Goal: Information Seeking & Learning: Learn about a topic

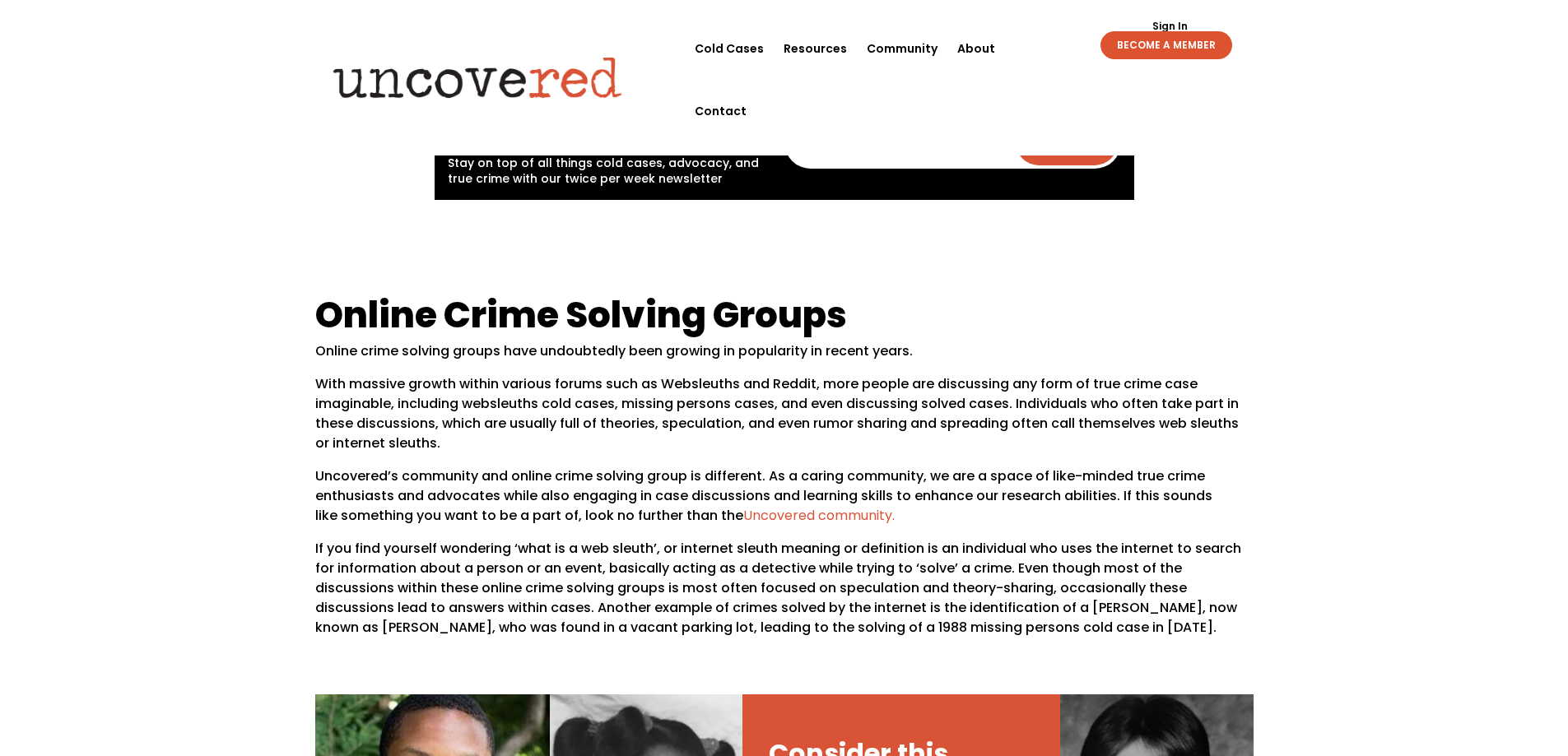
scroll to position [494, 0]
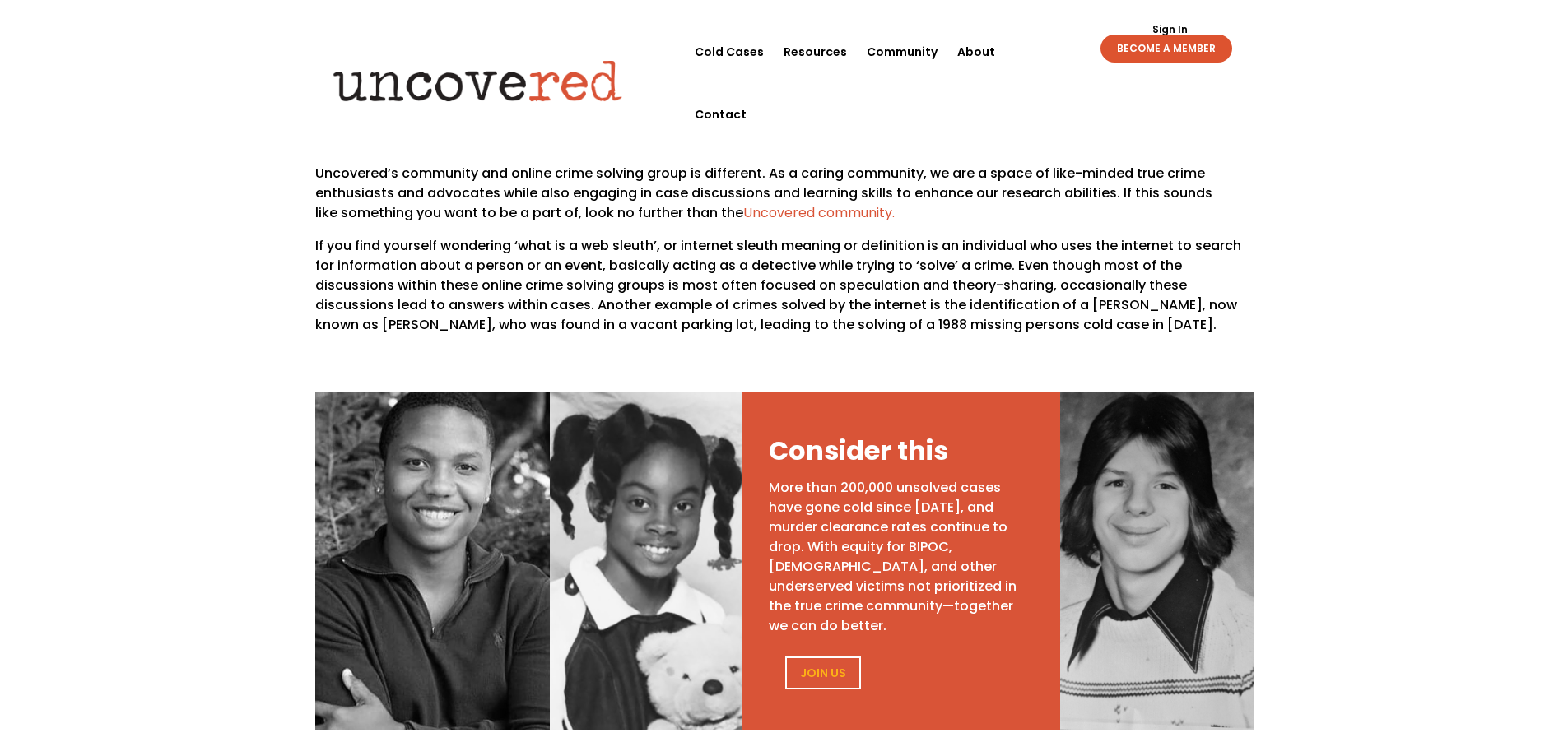
click at [845, 514] on p "More than 200,000 unsolved cases have gone cold since [DATE], and murder cleara…" at bounding box center [899, 557] width 260 height 158
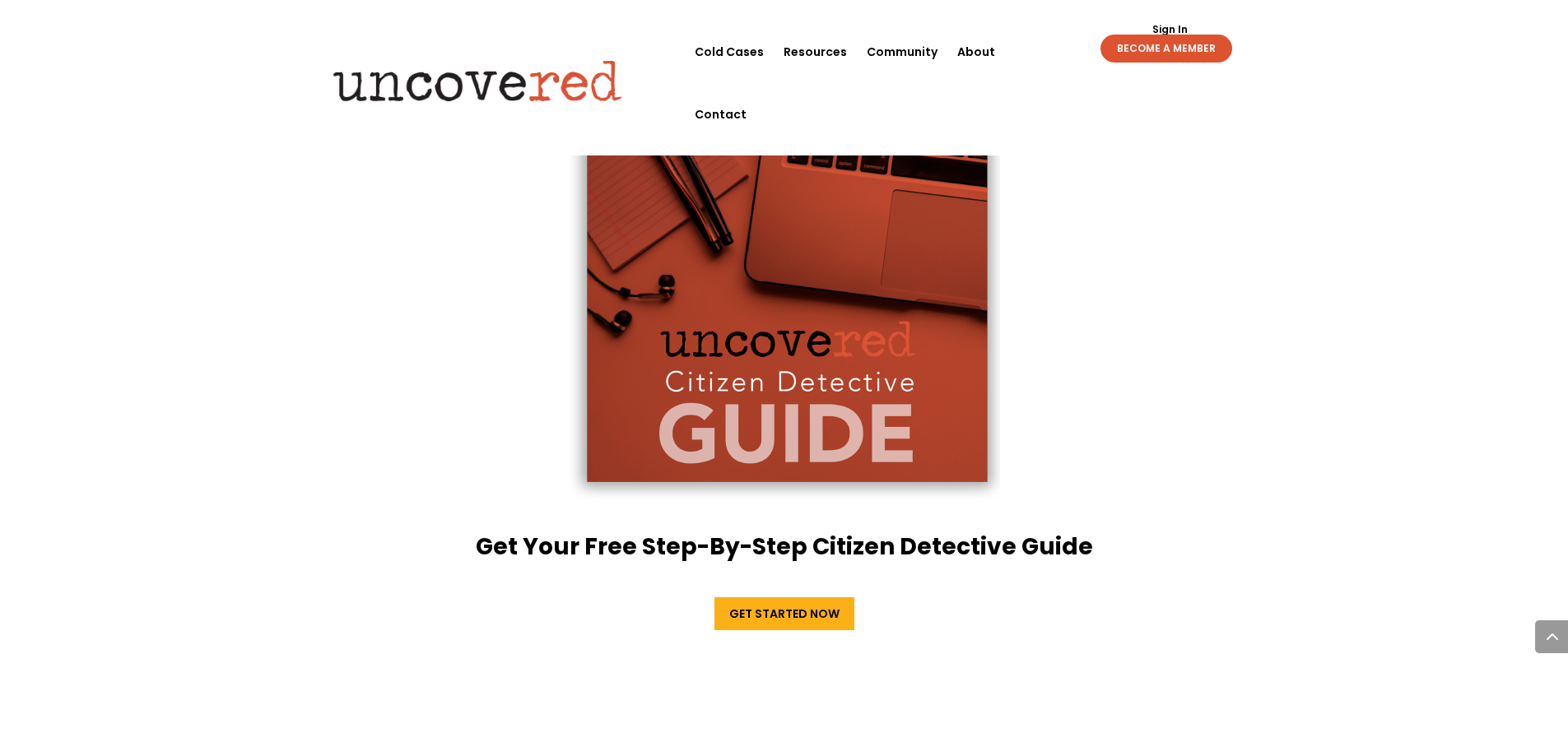
scroll to position [3044, 0]
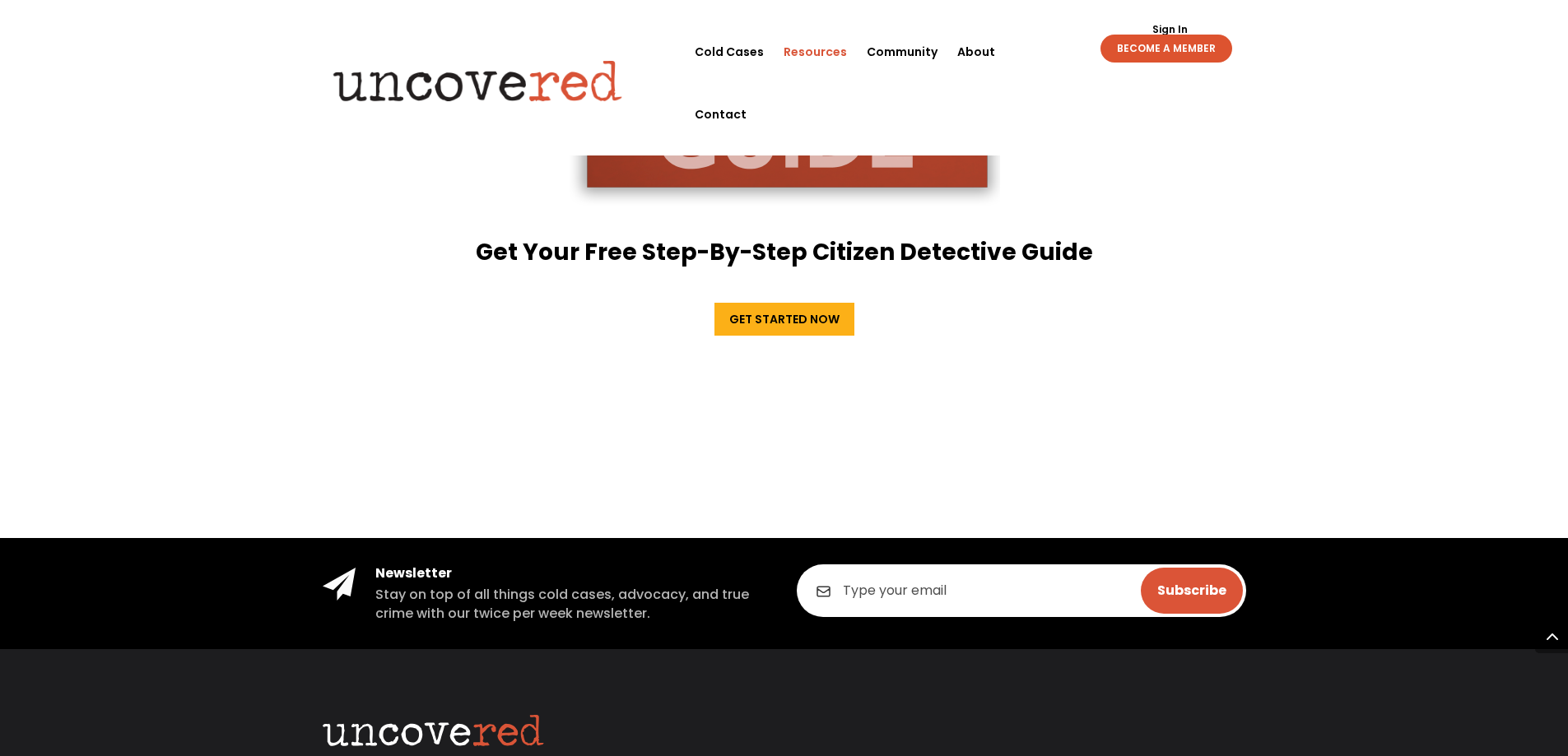
click at [836, 54] on link "Resources" at bounding box center [816, 51] width 63 height 62
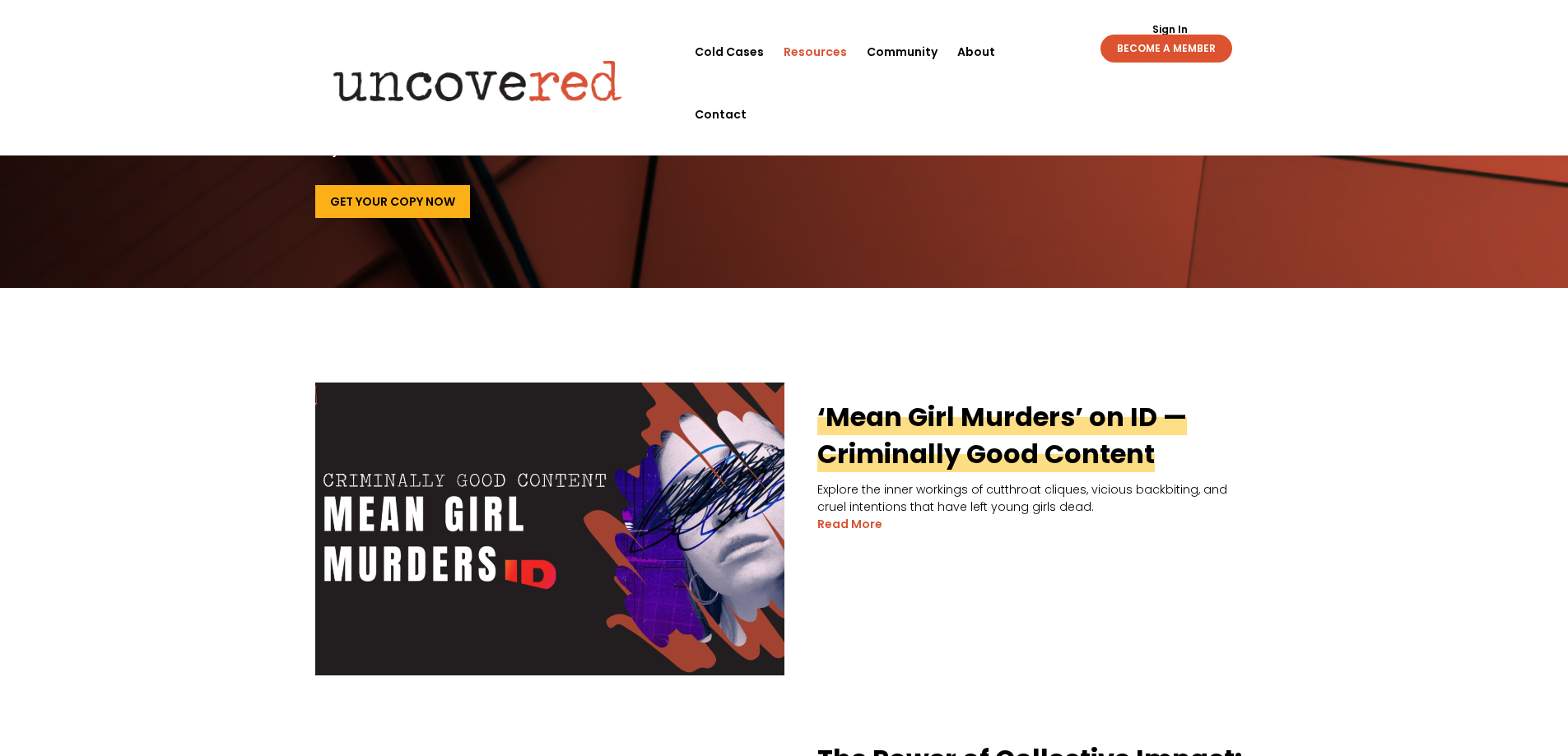
scroll to position [247, 0]
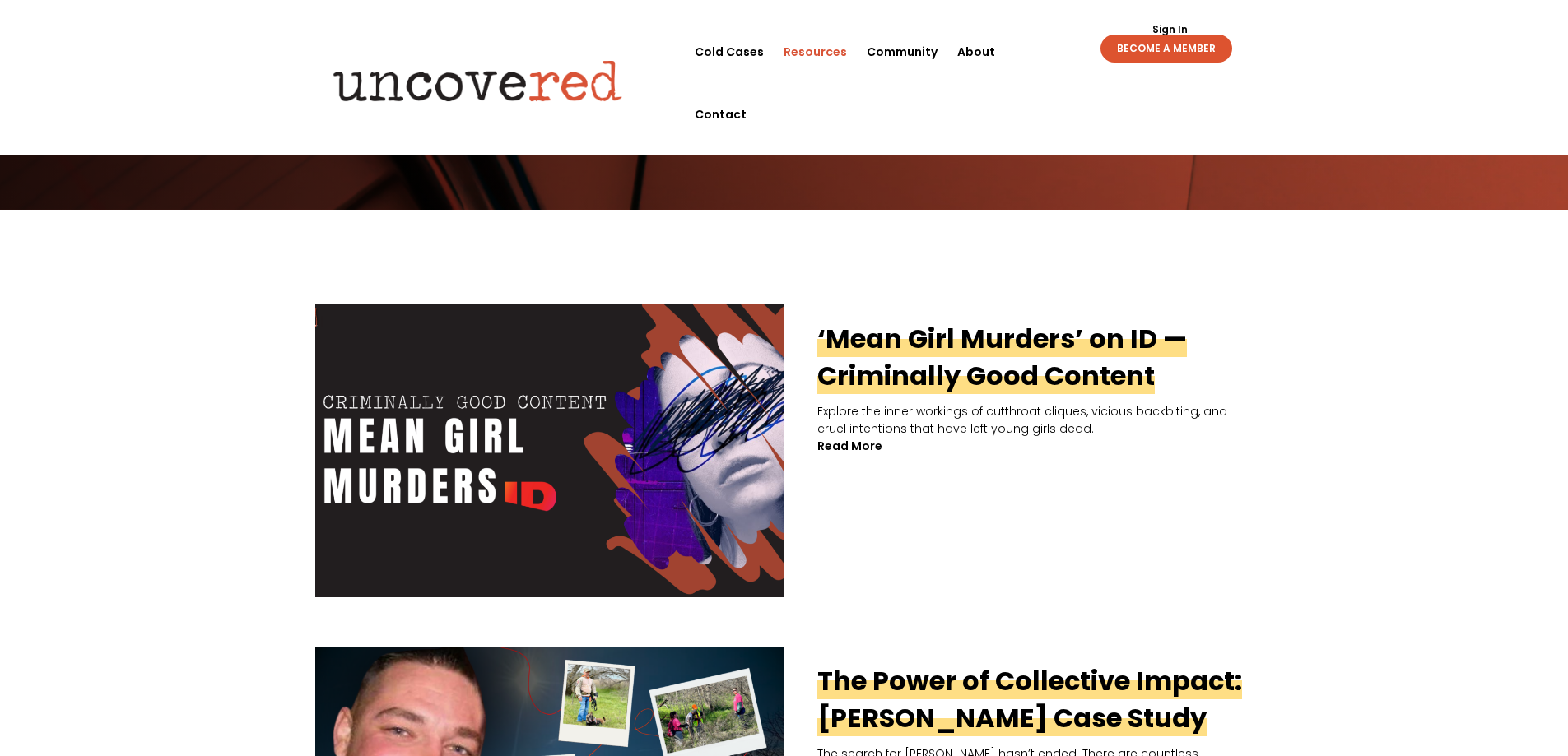
click at [862, 447] on link "read more" at bounding box center [850, 446] width 65 height 18
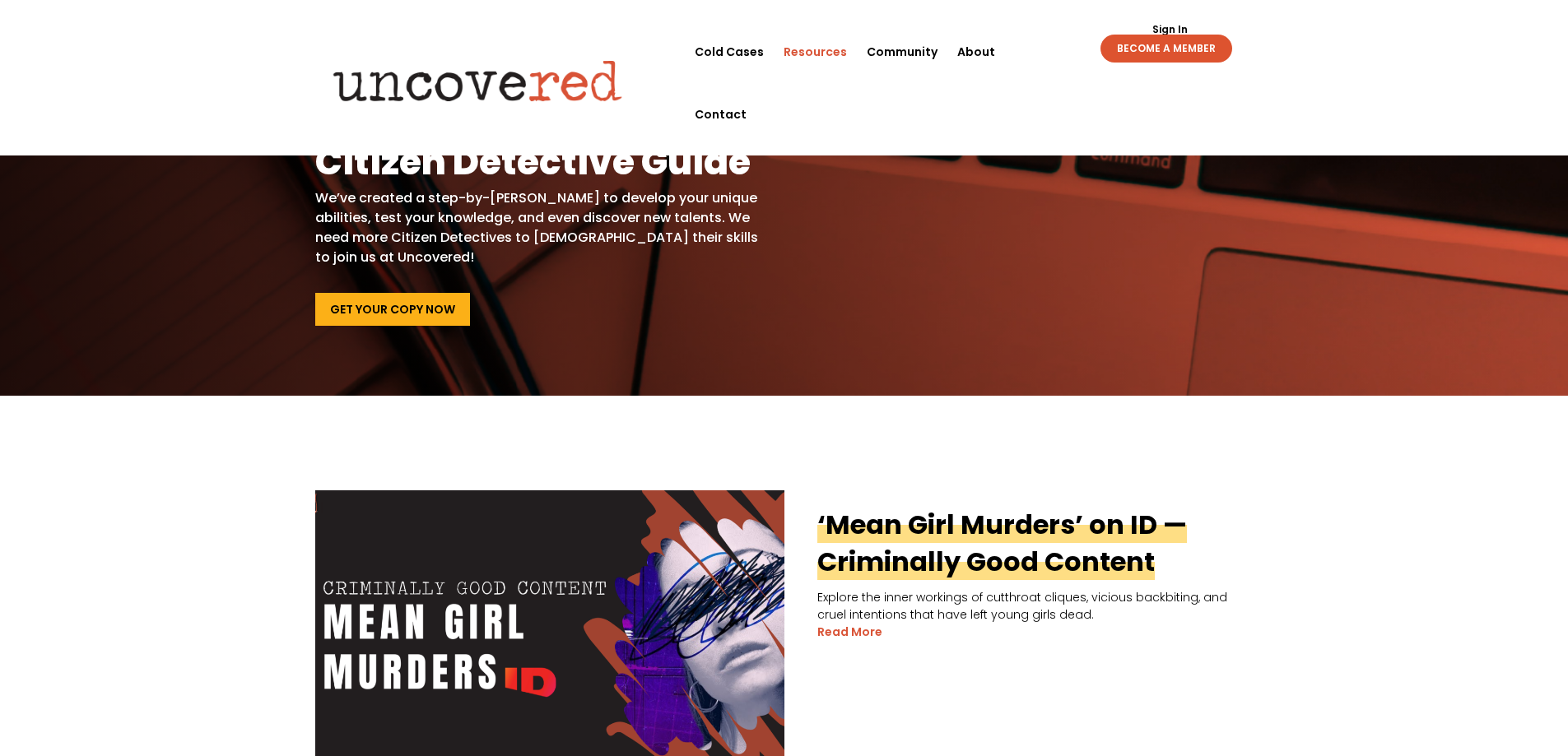
scroll to position [0, 0]
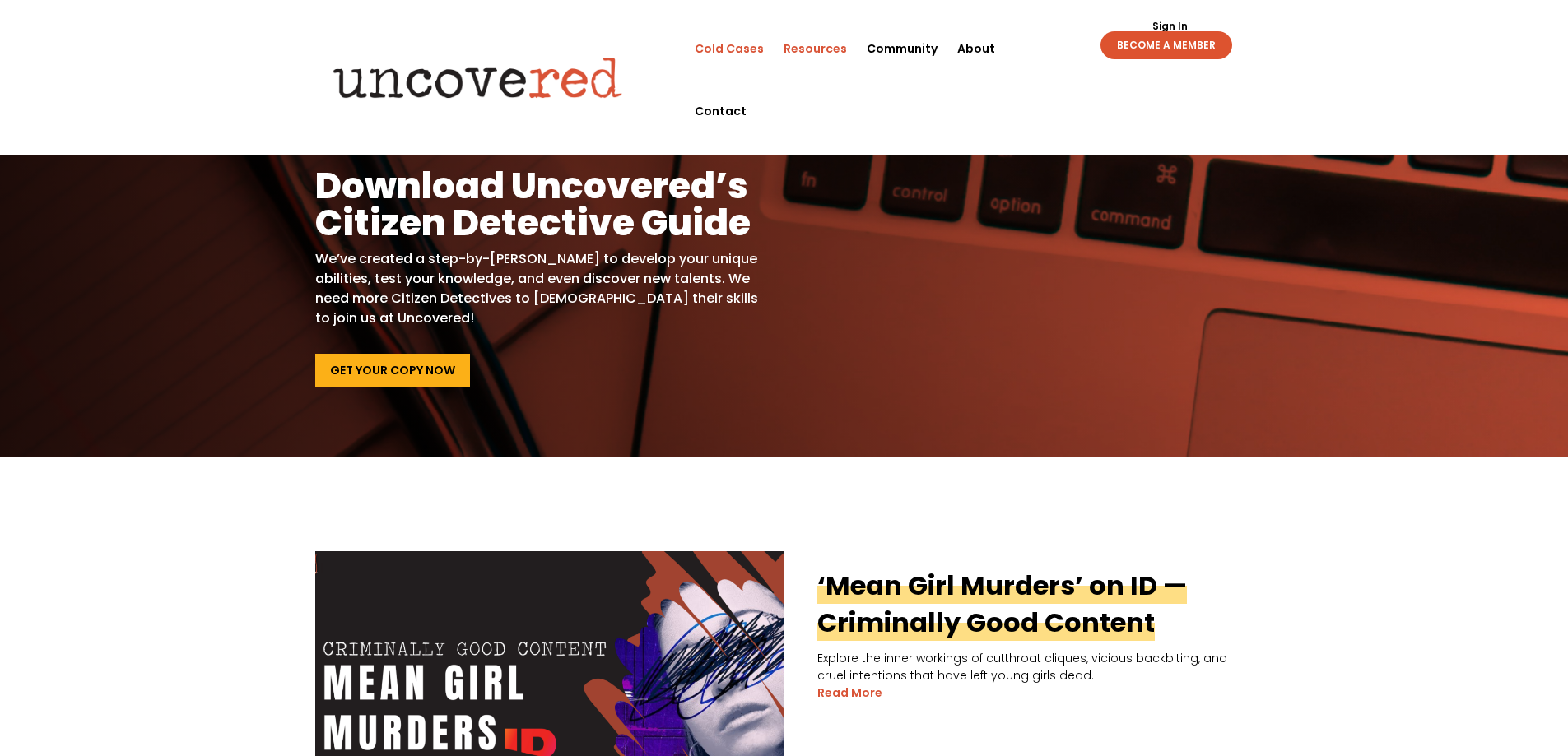
click at [744, 47] on link "Cold Cases" at bounding box center [729, 48] width 69 height 62
